Goal: Download file/media

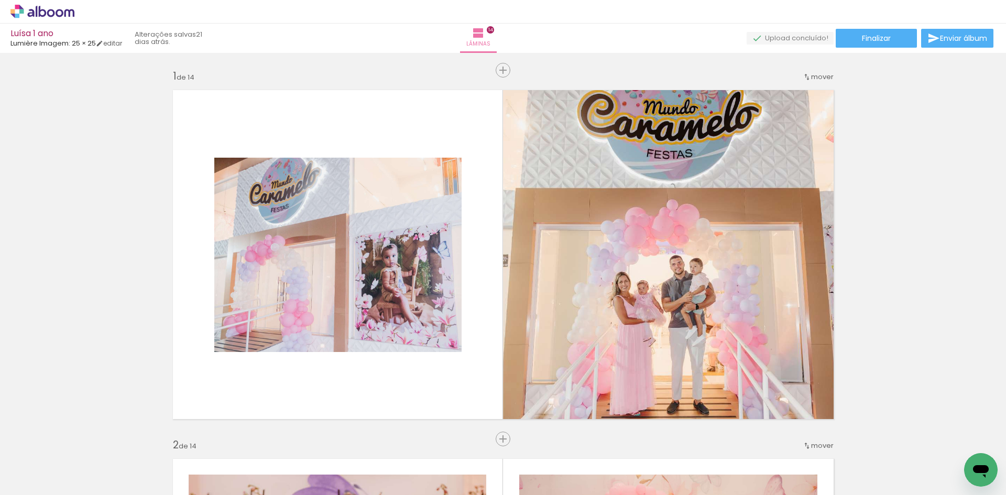
click at [42, 462] on input "Todas as fotos" at bounding box center [29, 463] width 40 height 9
click at [0, 0] on slot "Não utilizadas" at bounding box center [0, 0] width 0 height 0
type input "Não utilizadas"
click at [909, 38] on paper-button "Finalizar" at bounding box center [876, 38] width 81 height 19
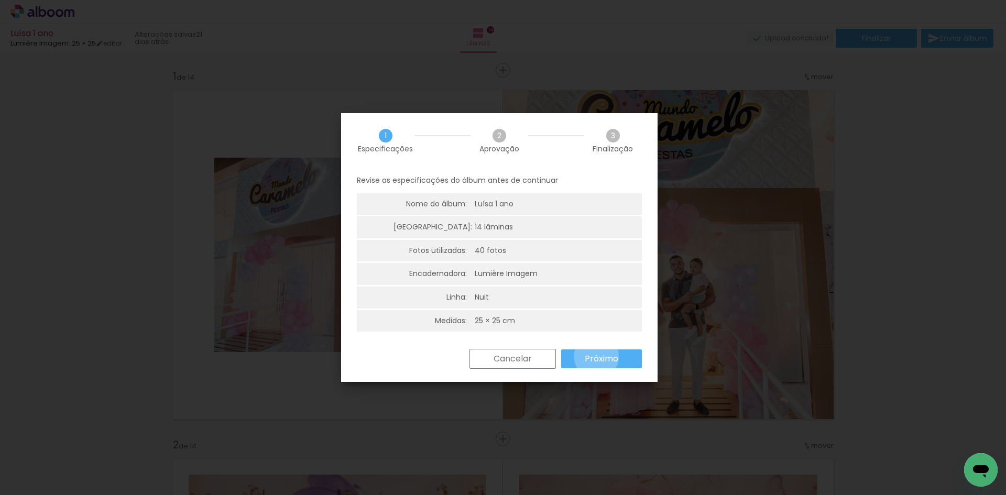
click at [0, 0] on slot "Próximo" at bounding box center [0, 0] width 0 height 0
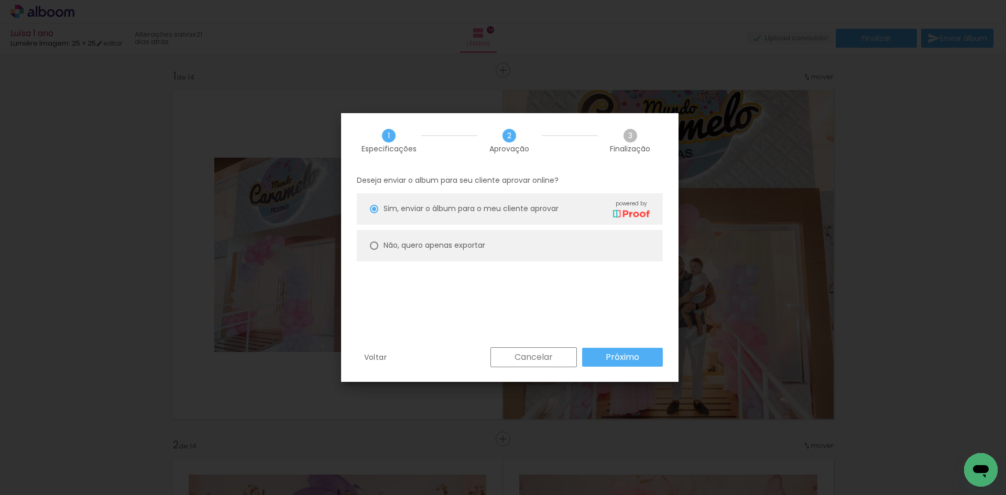
click at [535, 244] on paper-radio-button "Não, quero apenas exportar" at bounding box center [510, 245] width 306 height 31
type paper-radio-button "on"
click at [0, 0] on slot "Próximo" at bounding box center [0, 0] width 0 height 0
type input "Alta, 300 DPI"
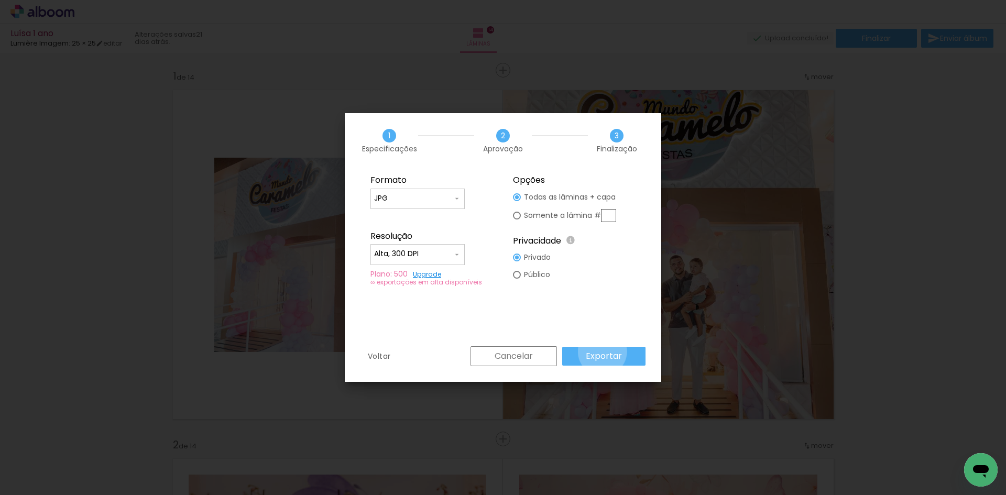
click at [0, 0] on slot "Exportar" at bounding box center [0, 0] width 0 height 0
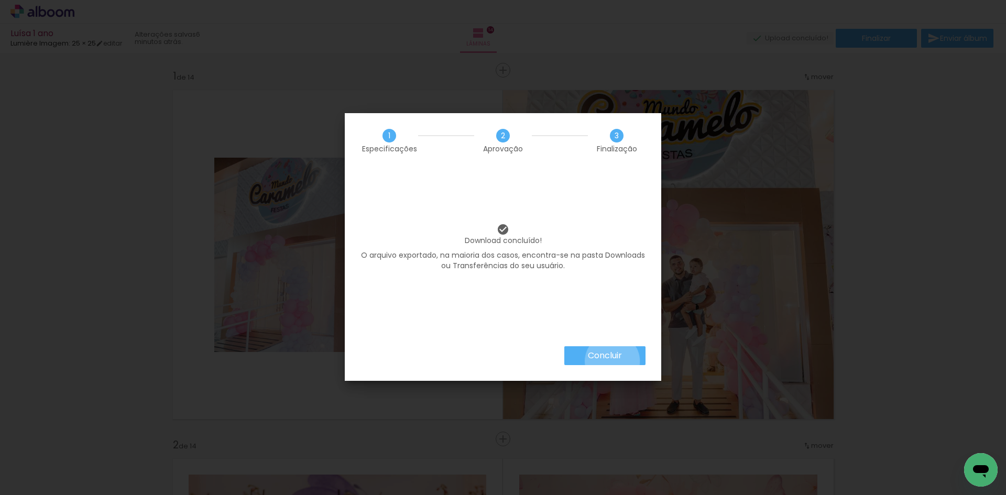
click at [0, 0] on slot "Concluir" at bounding box center [0, 0] width 0 height 0
